Goal: Register for event/course

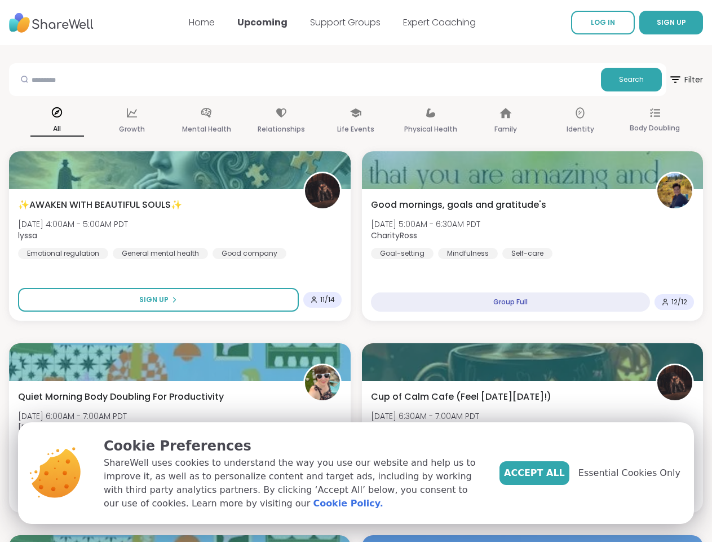
click at [657, 23] on span "SIGN UP" at bounding box center [671, 22] width 29 height 10
